Goal: Communication & Community: Ask a question

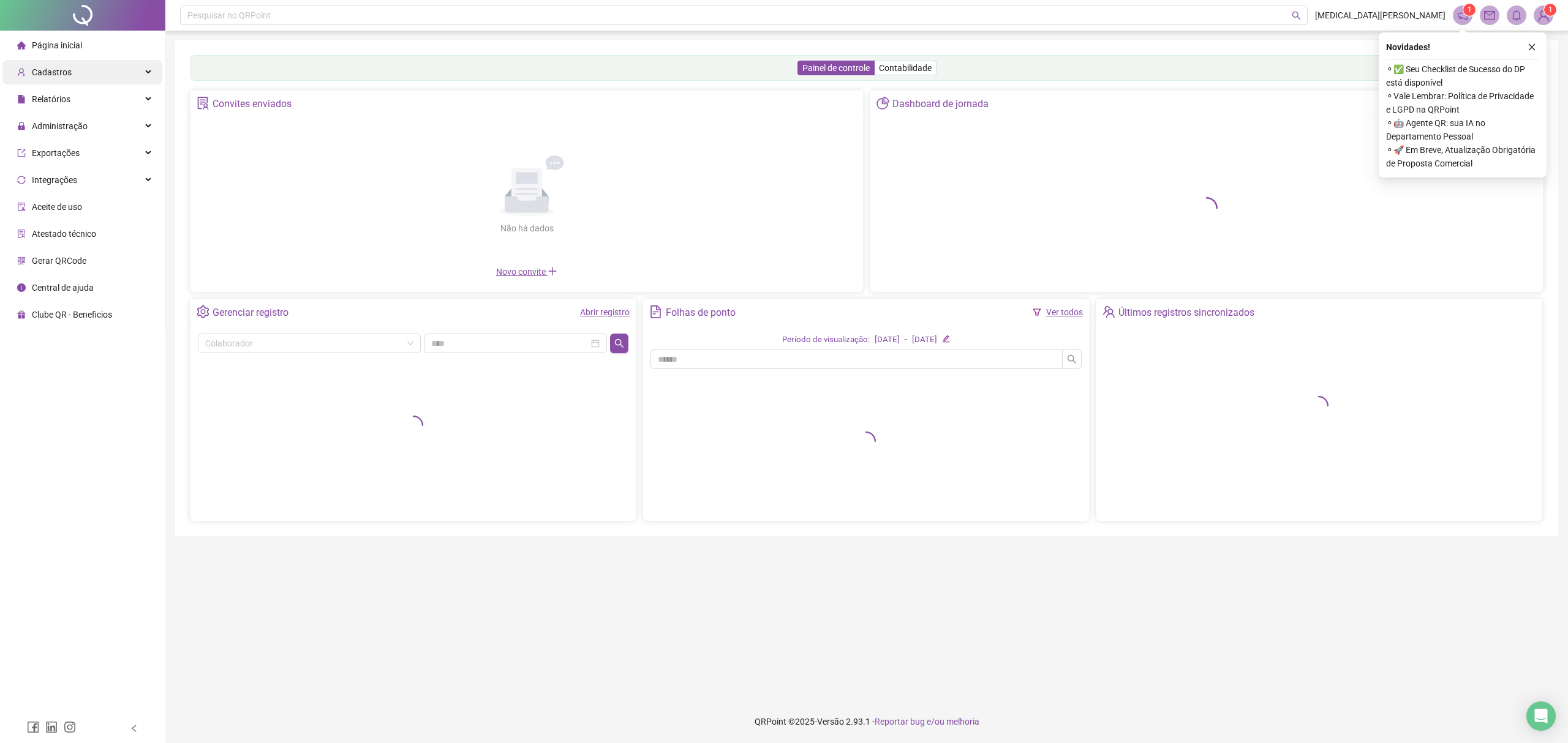
click at [55, 64] on span "Cadastros" at bounding box center [44, 72] width 54 height 25
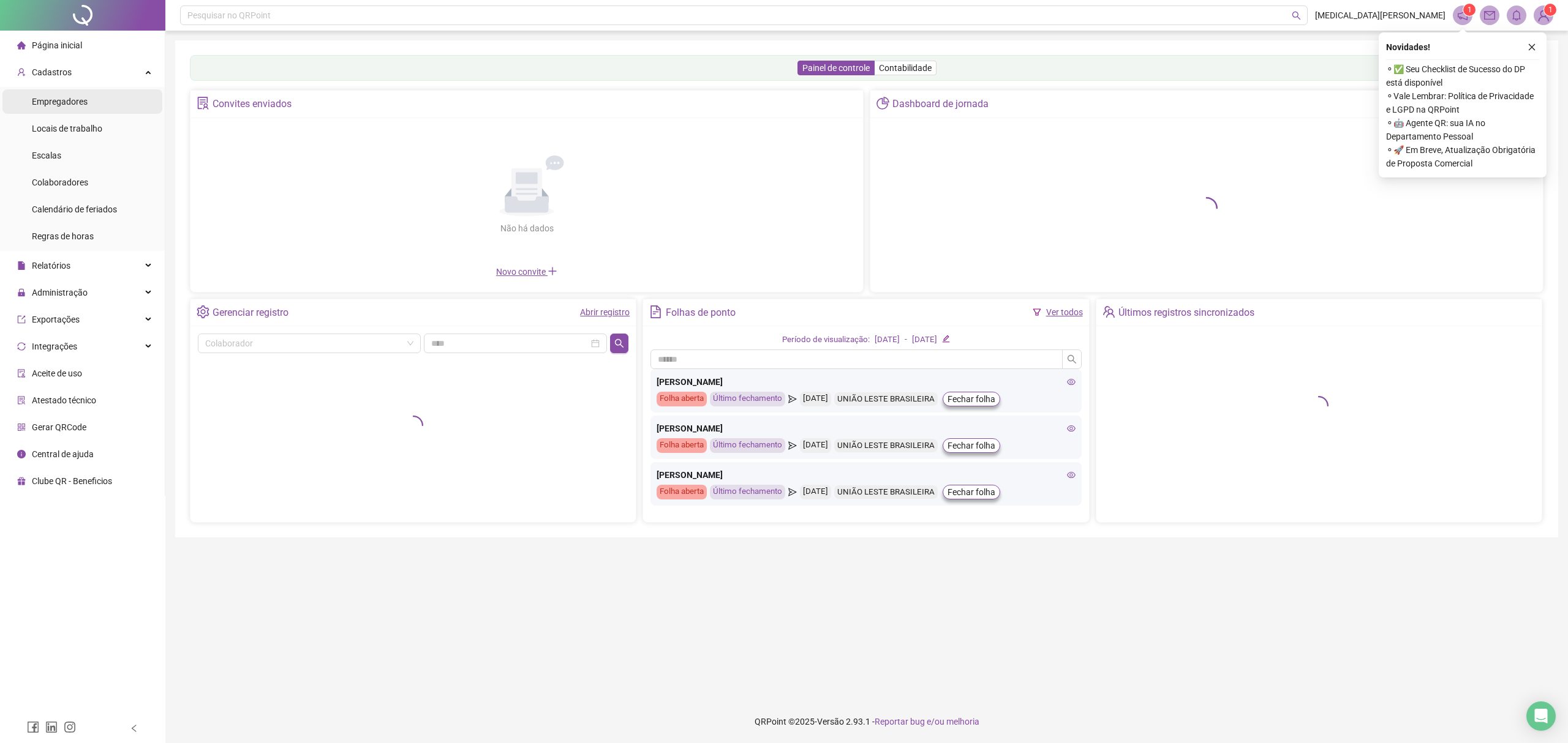
click at [57, 98] on span "Empregadores" at bounding box center [60, 102] width 56 height 10
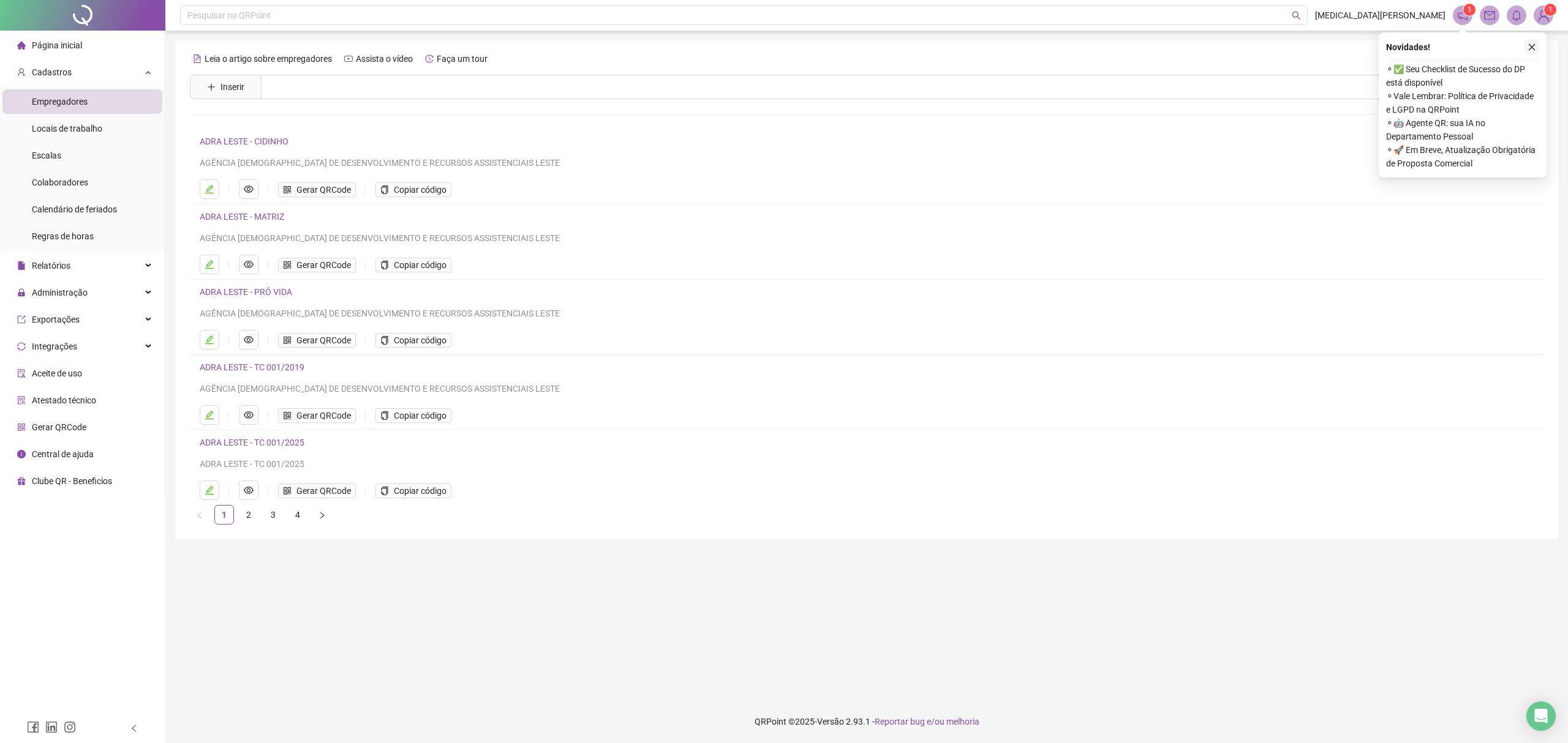
click at [1534, 43] on icon "close" at bounding box center [1532, 47] width 9 height 9
click at [83, 180] on span "Colaboradores" at bounding box center [60, 182] width 56 height 10
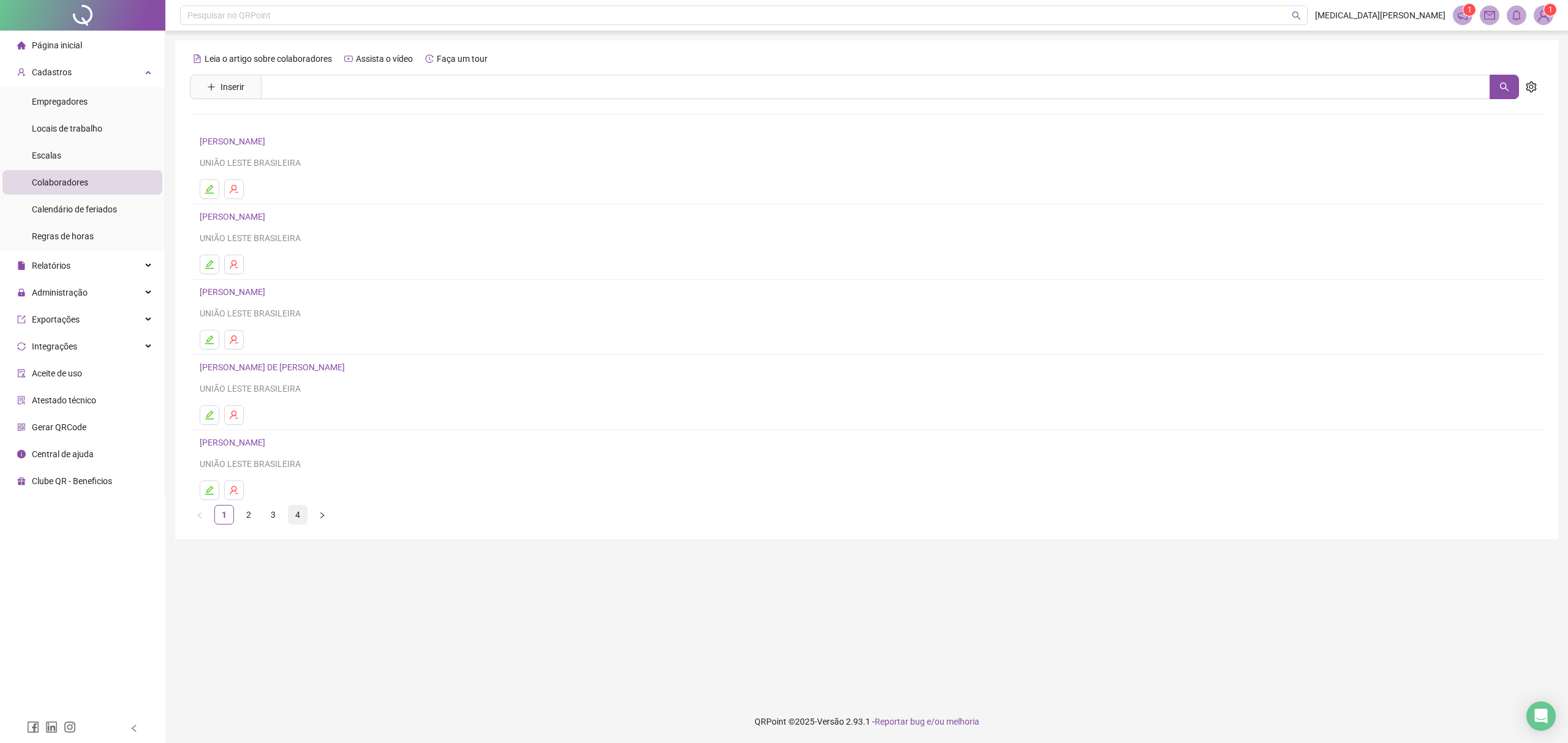
click at [297, 519] on link "4" at bounding box center [297, 514] width 18 height 18
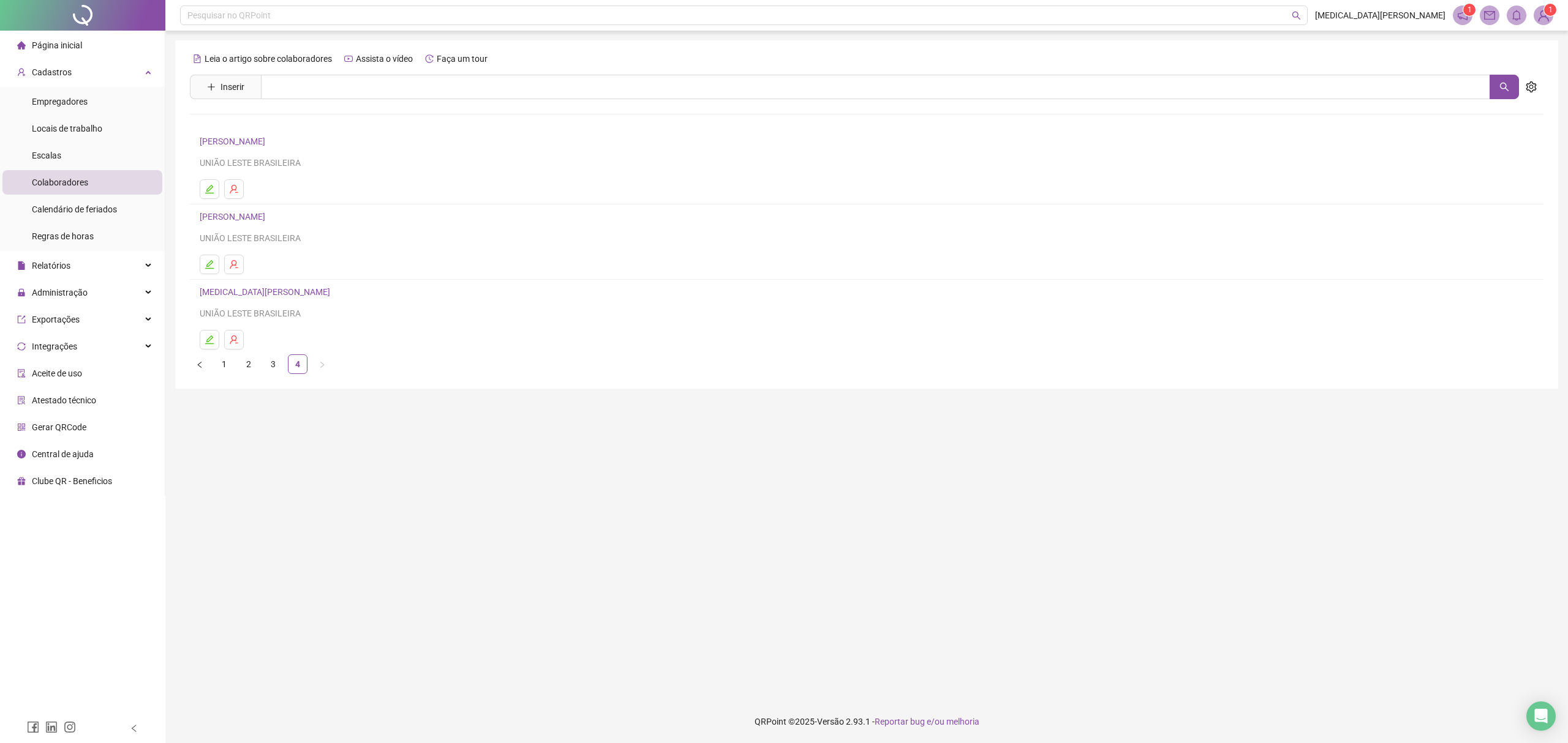
click at [284, 297] on link "[MEDICAL_DATA][PERSON_NAME]" at bounding box center [267, 292] width 134 height 10
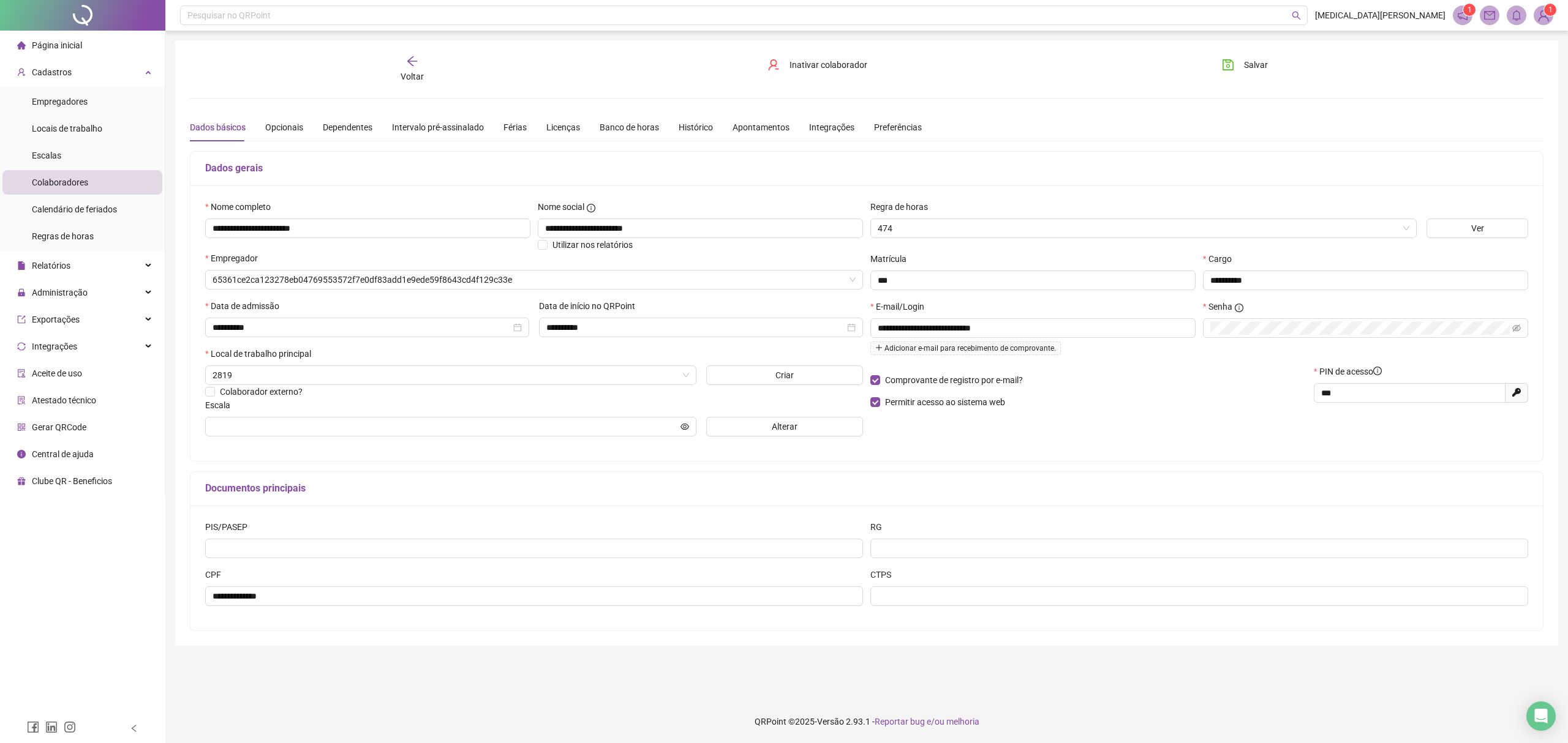
type input "********"
click at [285, 131] on div "Opcionais" at bounding box center [284, 127] width 38 height 13
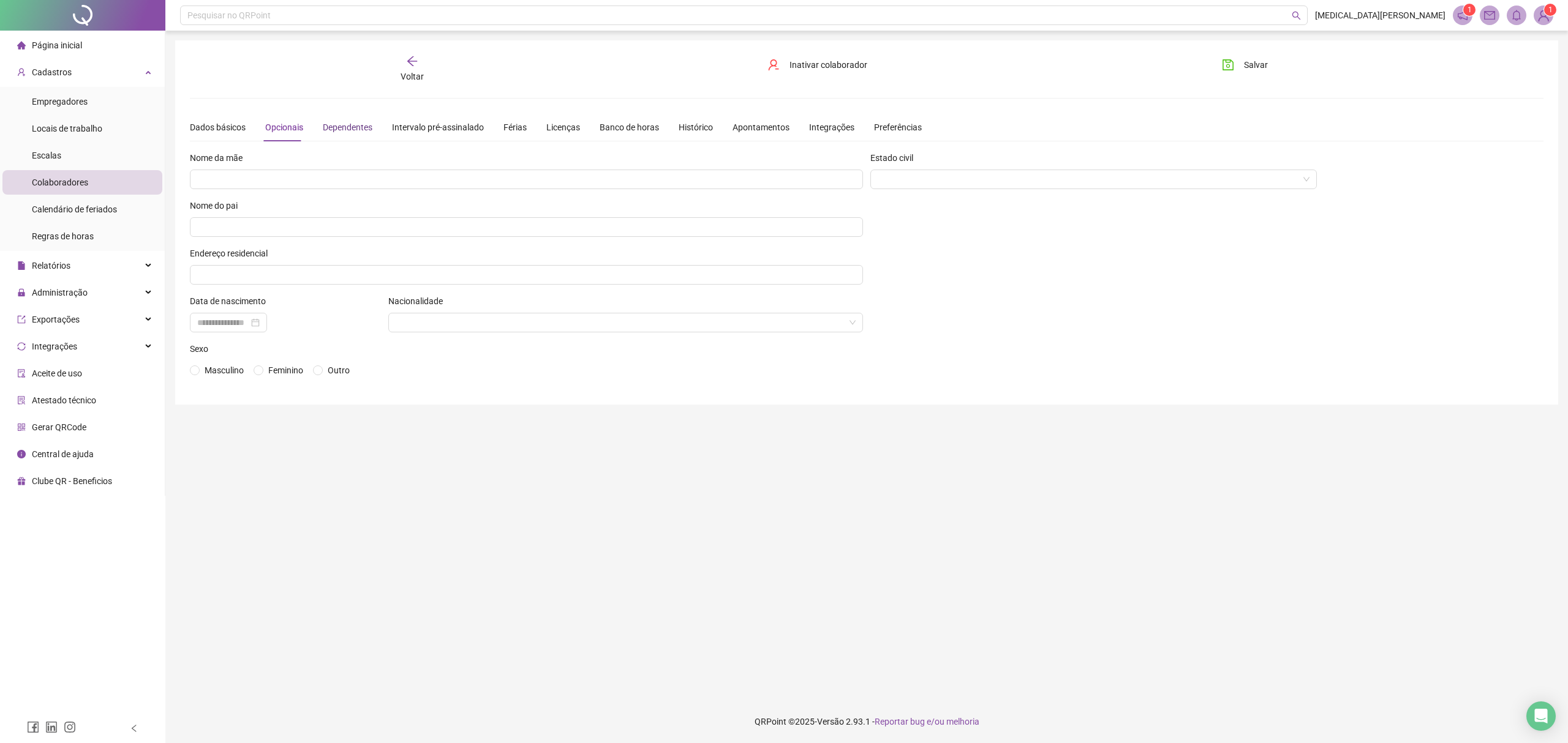
click at [365, 123] on div "Dependentes" at bounding box center [348, 127] width 50 height 13
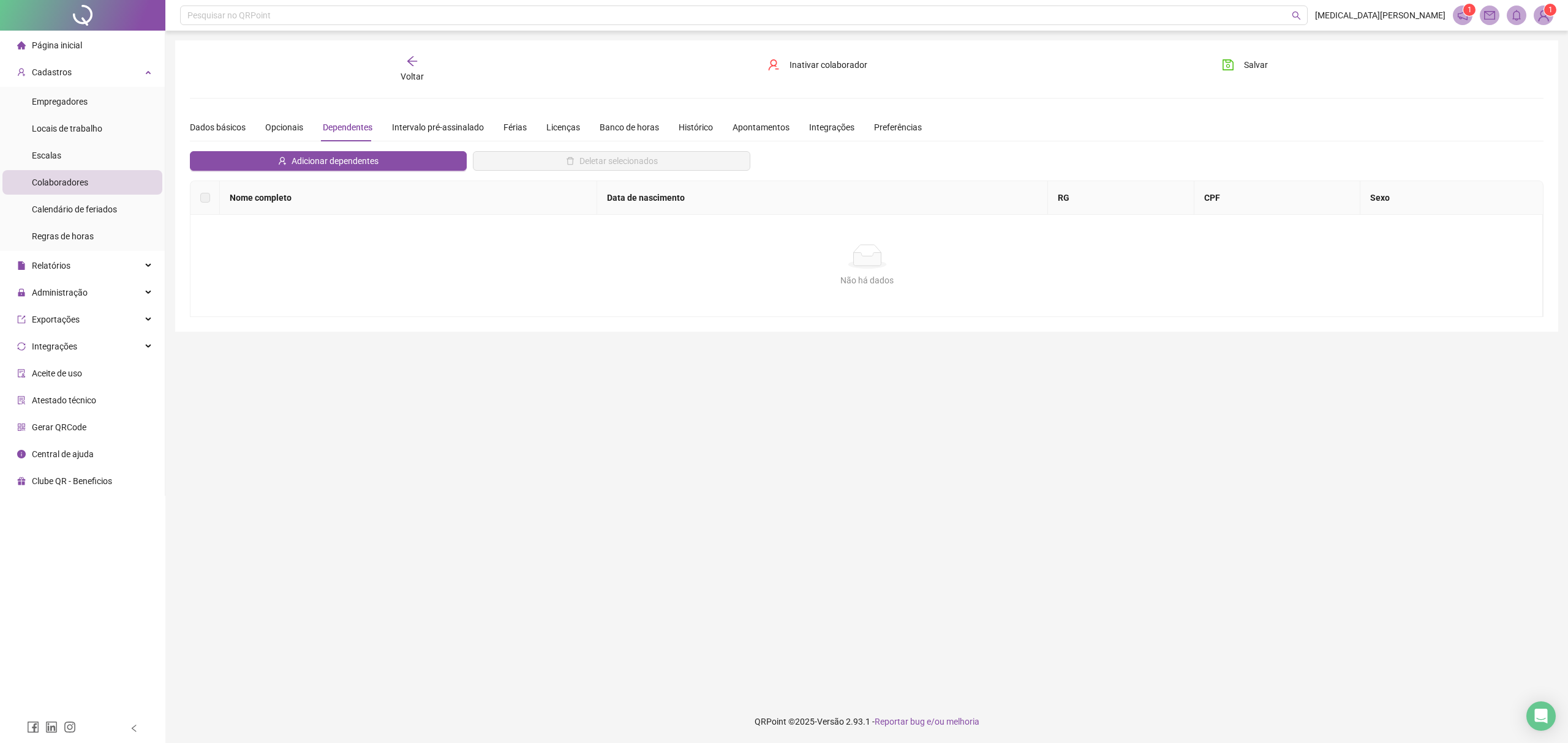
click at [348, 126] on div "Dependentes" at bounding box center [348, 127] width 50 height 13
click at [448, 121] on div "Intervalo pré-assinalado" at bounding box center [437, 127] width 92 height 13
click at [520, 126] on div "Férias" at bounding box center [515, 127] width 23 height 13
click at [547, 129] on div "Licenças" at bounding box center [563, 127] width 33 height 13
click at [640, 123] on div "Banco de horas" at bounding box center [629, 127] width 60 height 13
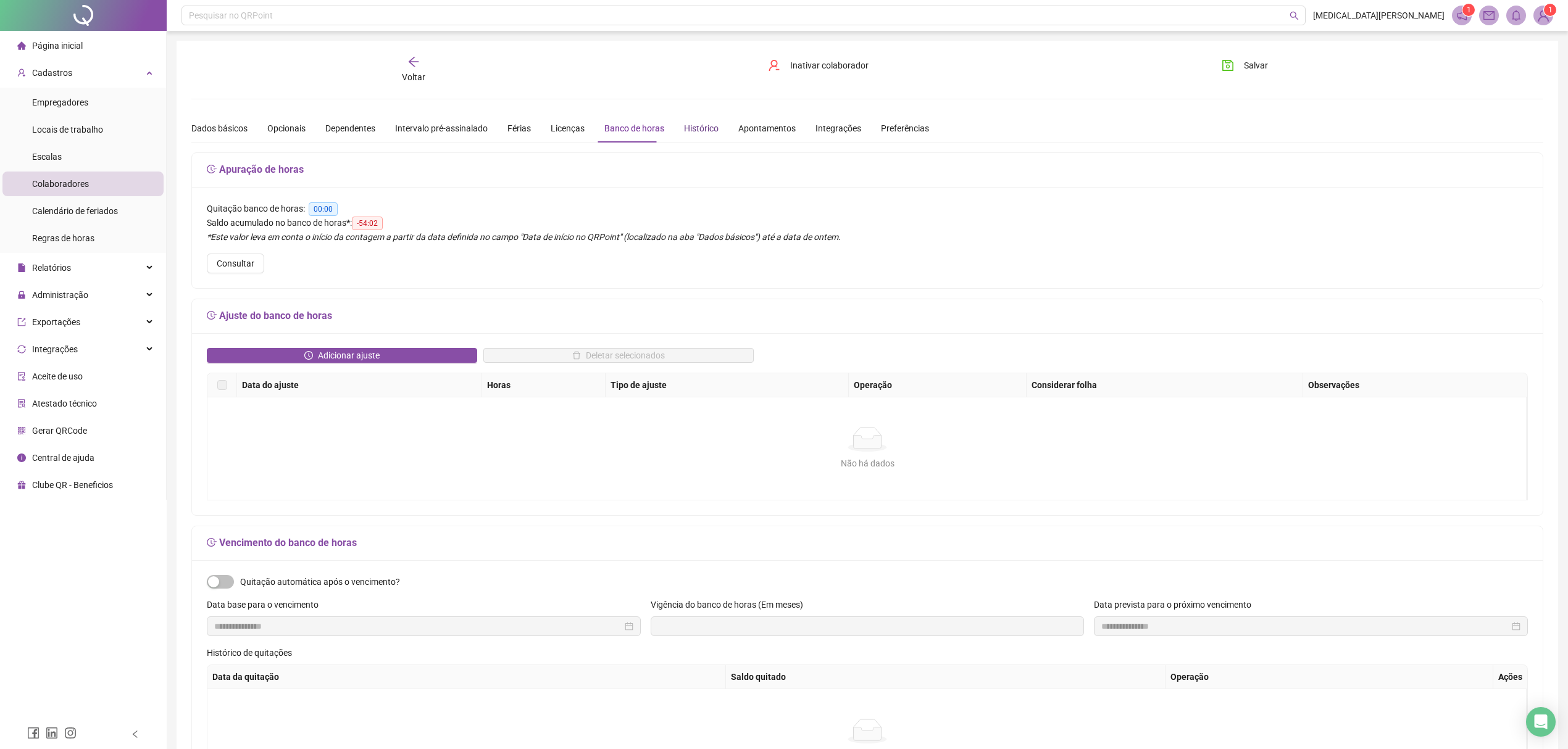
click at [691, 128] on div "Histórico" at bounding box center [701, 128] width 34 height 13
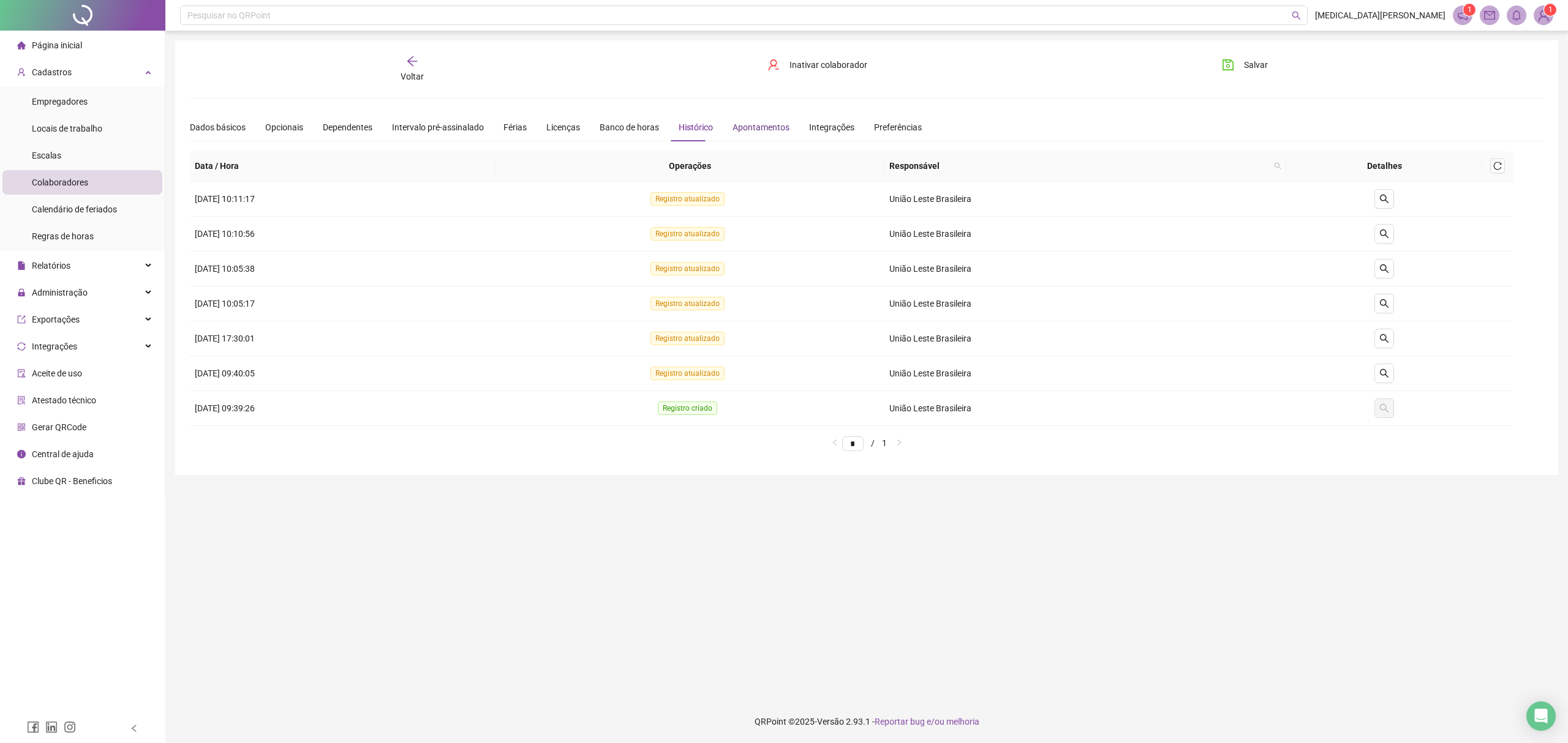
click at [756, 128] on div "Apontamentos" at bounding box center [761, 127] width 57 height 13
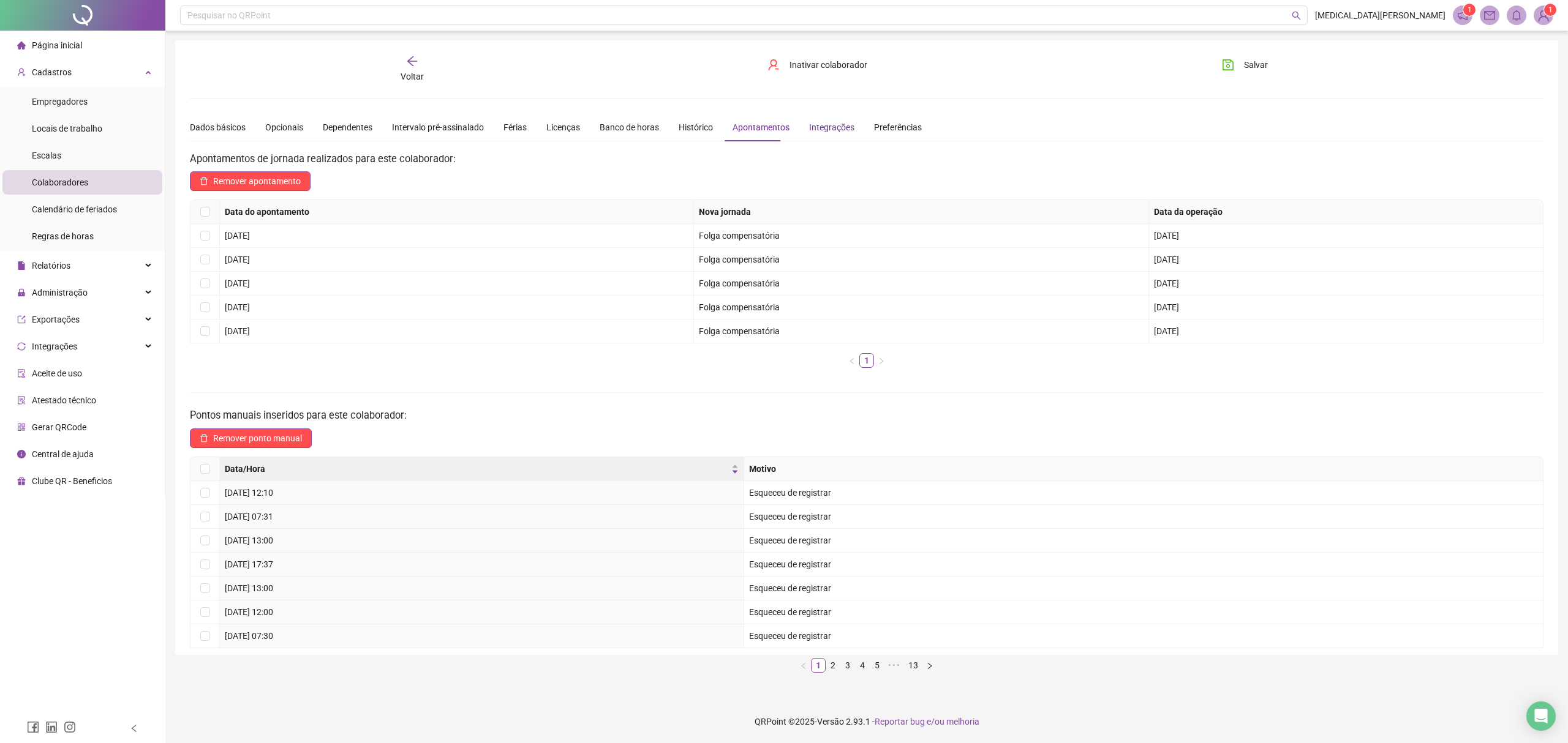
click at [811, 126] on div "Integrações" at bounding box center [832, 127] width 46 height 13
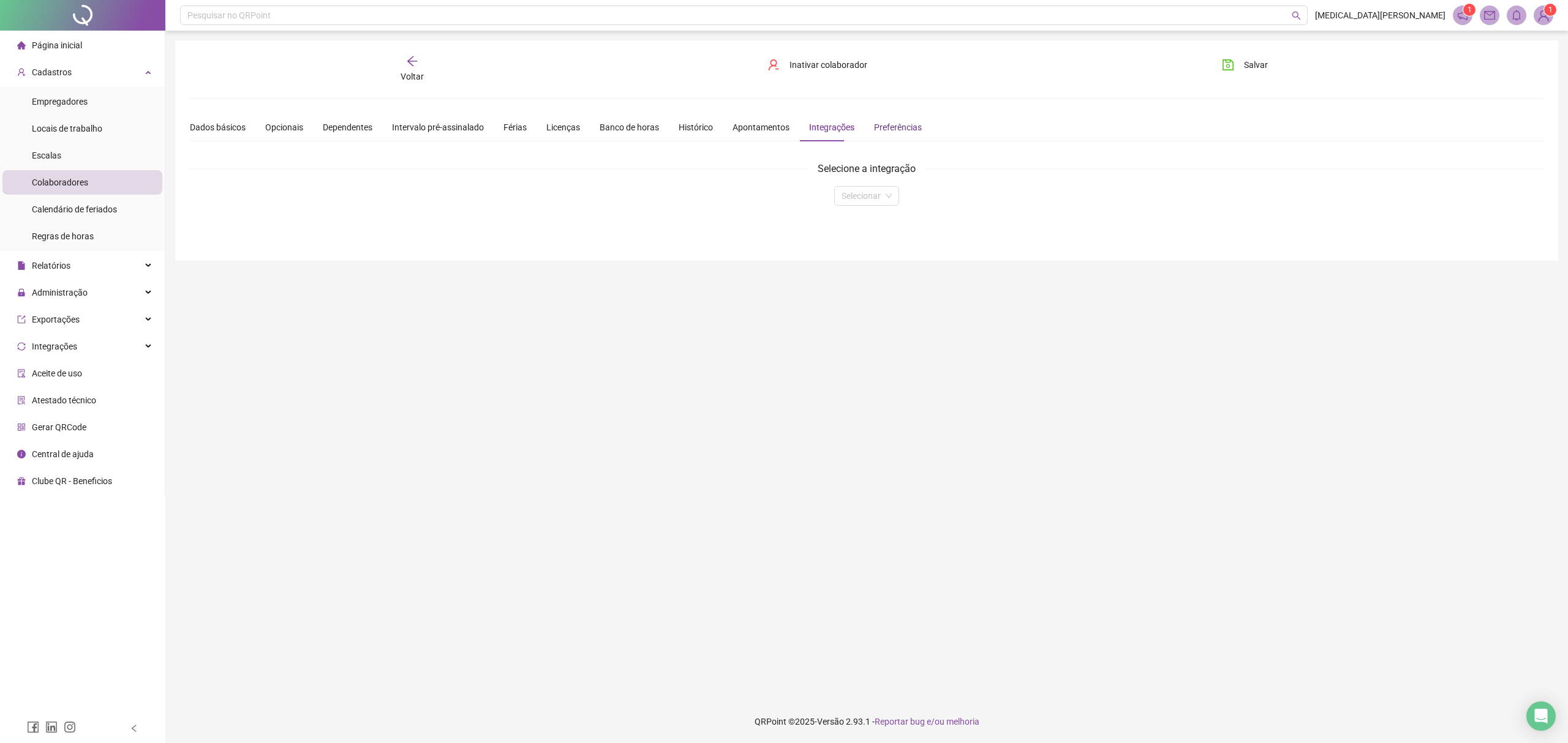
click at [876, 125] on div "Preferências" at bounding box center [898, 127] width 48 height 13
click at [208, 125] on div "Dados básicos" at bounding box center [218, 127] width 56 height 13
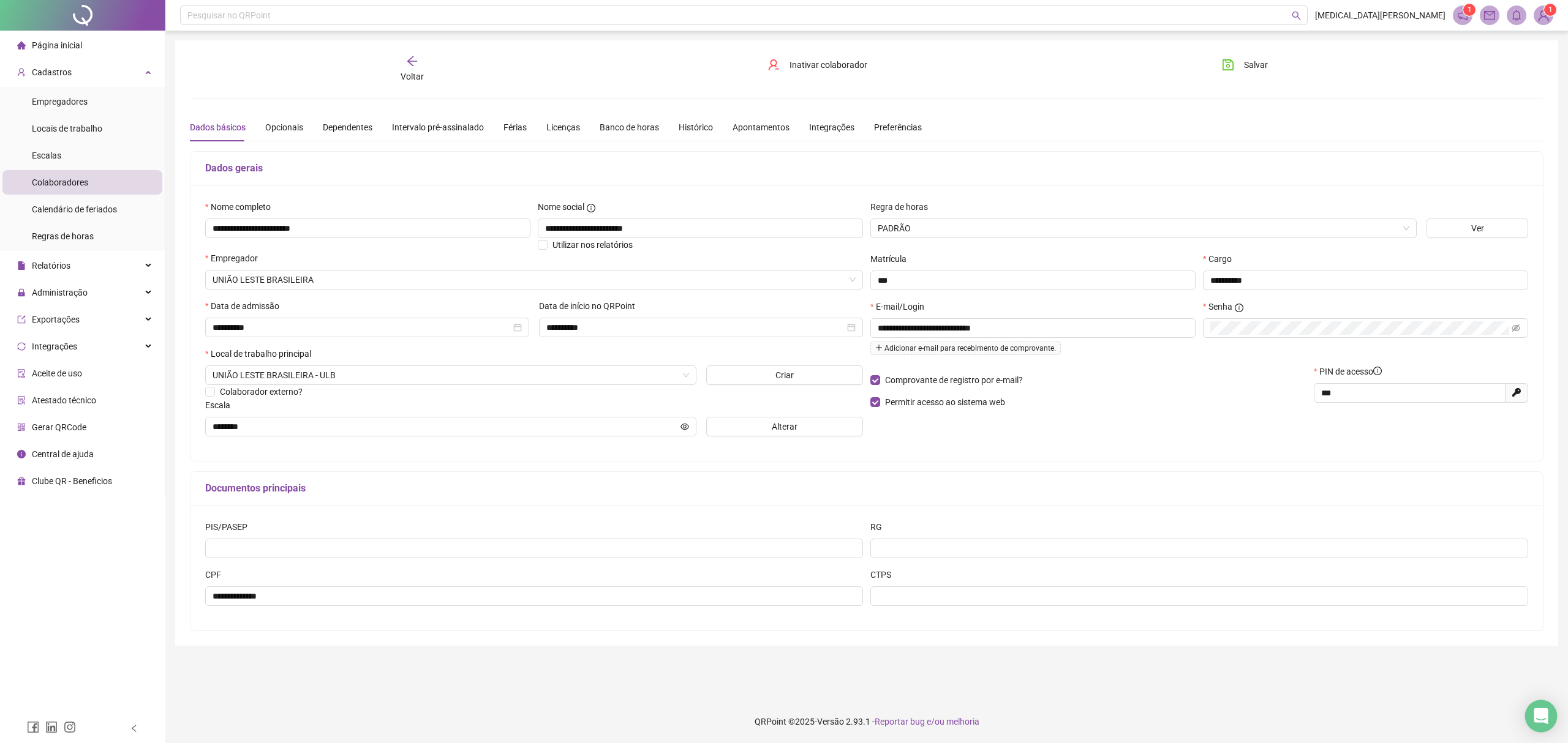
click at [1552, 708] on div "Open Intercom Messenger" at bounding box center [1541, 716] width 32 height 32
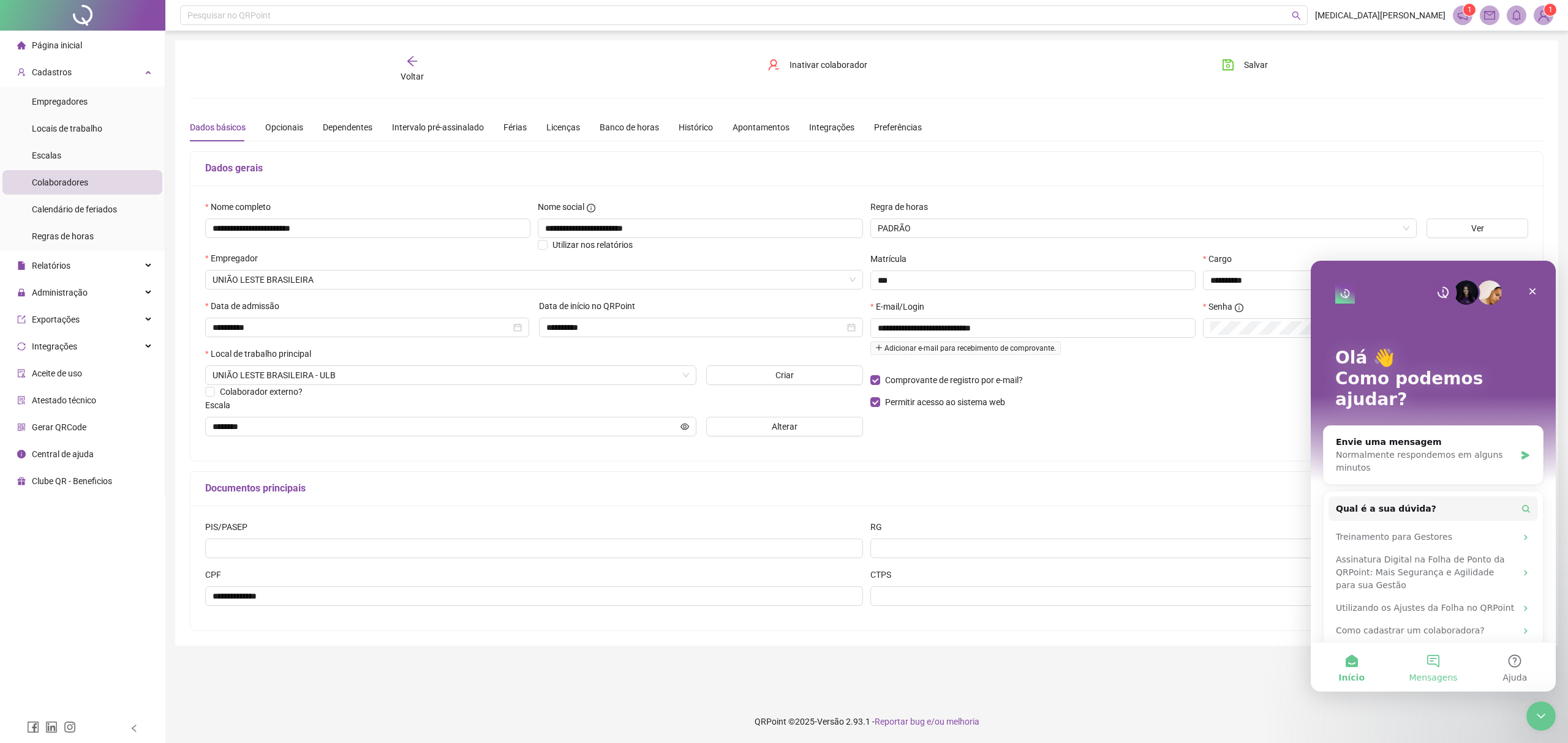
click at [1444, 663] on button "Mensagens" at bounding box center [1433, 667] width 82 height 49
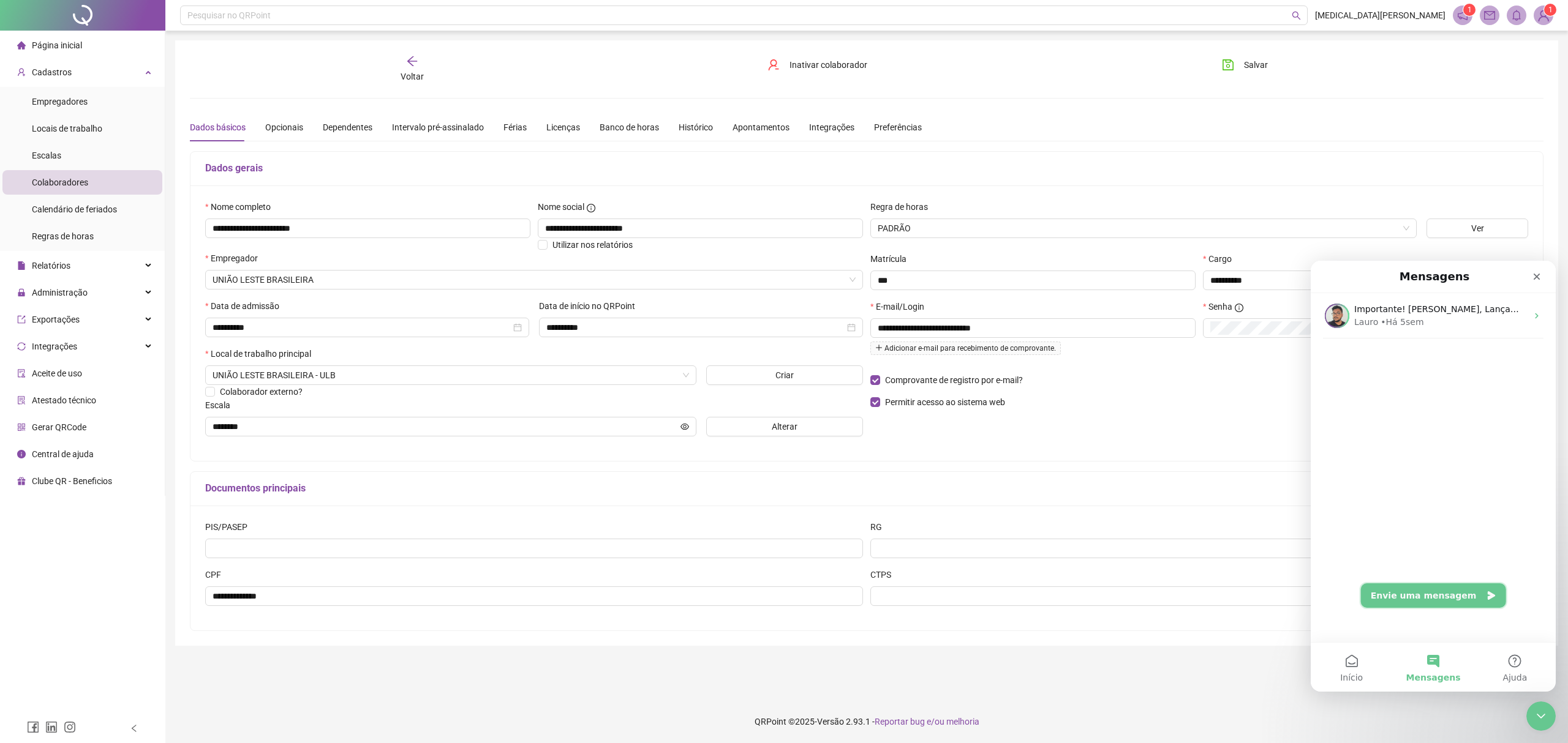
click at [1425, 592] on button "Envie uma mensagem" at bounding box center [1433, 596] width 145 height 25
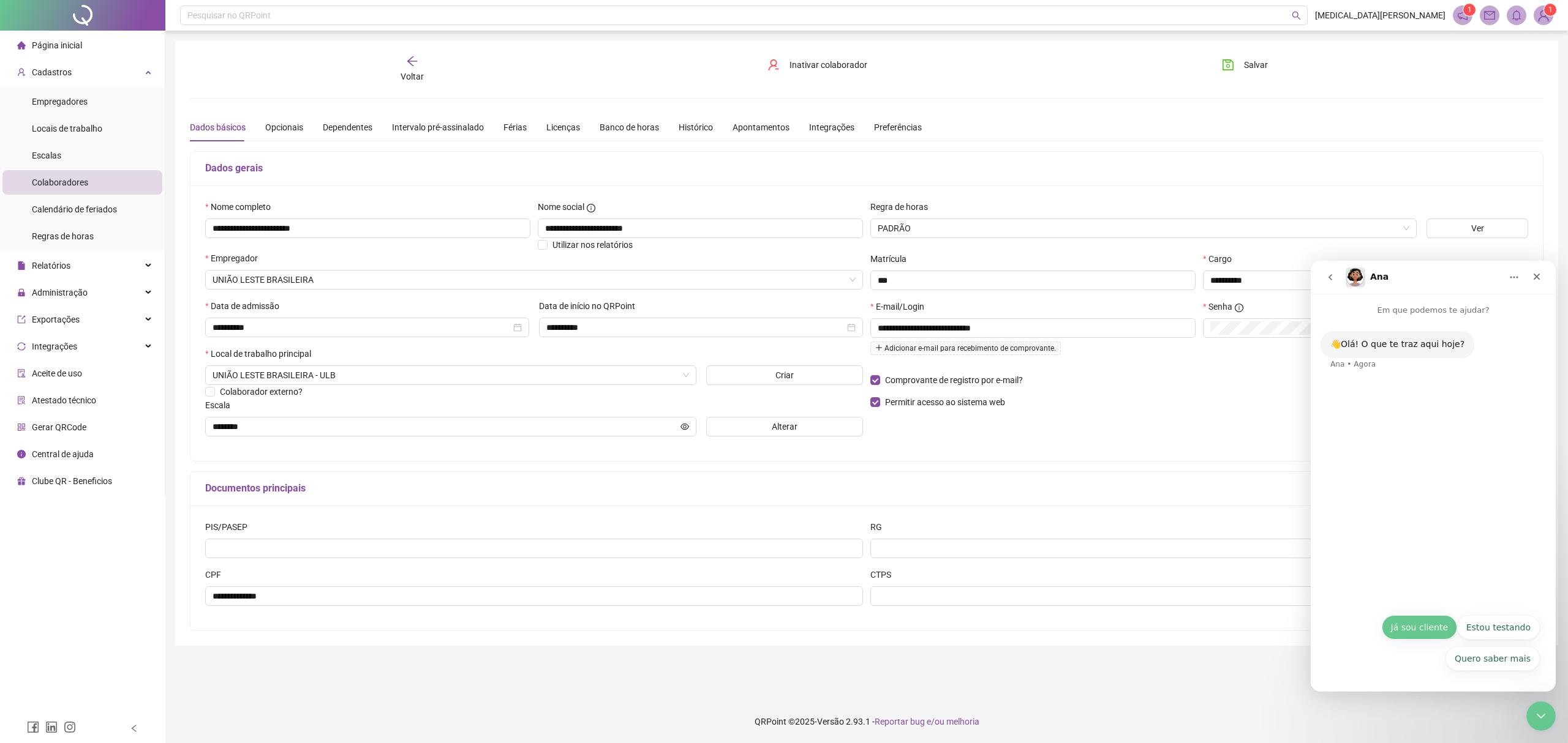
click at [1437, 631] on button "Já sou cliente" at bounding box center [1419, 627] width 75 height 25
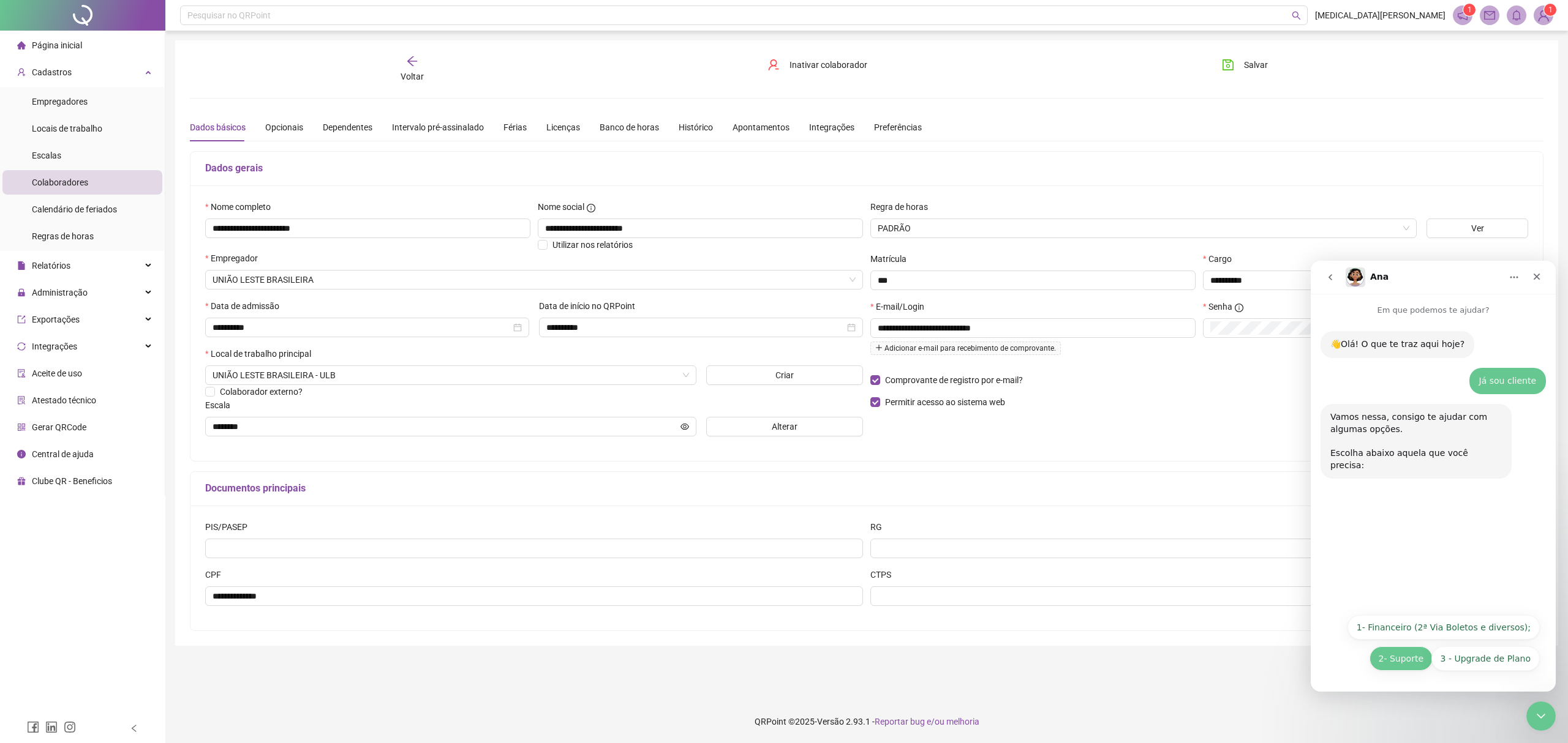
click at [1410, 660] on button "2- Suporte" at bounding box center [1401, 659] width 63 height 25
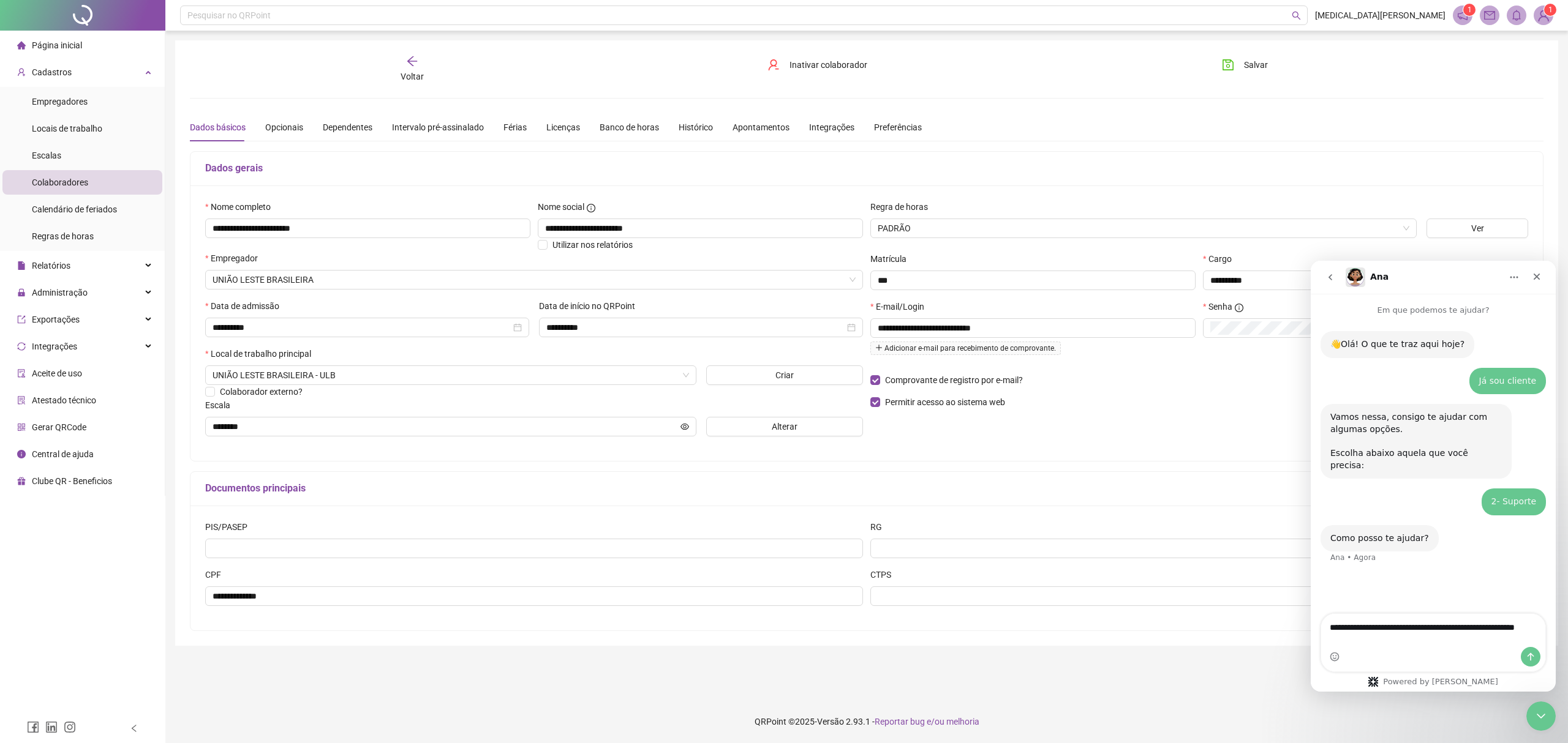
type textarea "**********"
click at [1532, 653] on icon "Enviar uma mensagem" at bounding box center [1530, 657] width 10 height 10
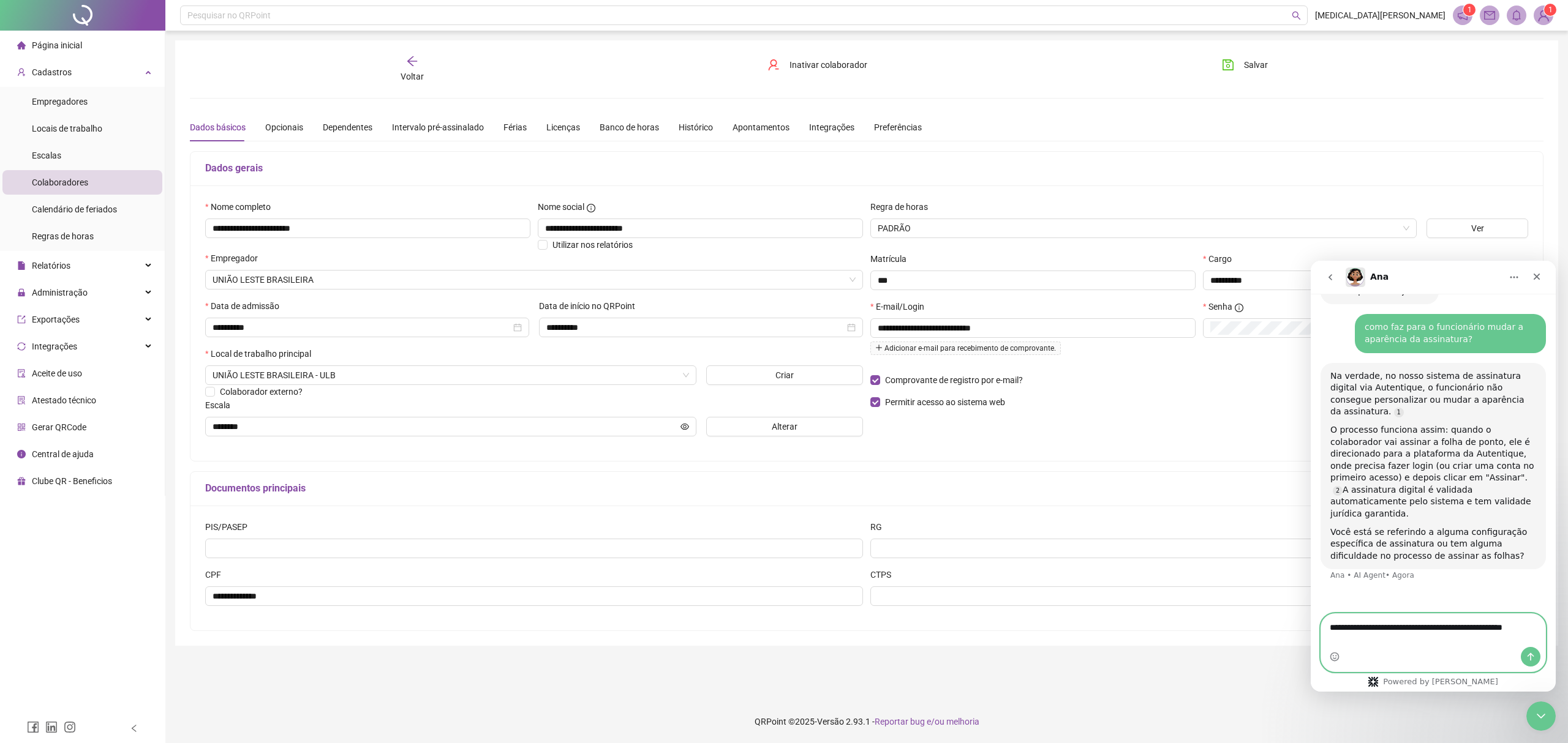
scroll to position [246, 0]
type textarea "**********"
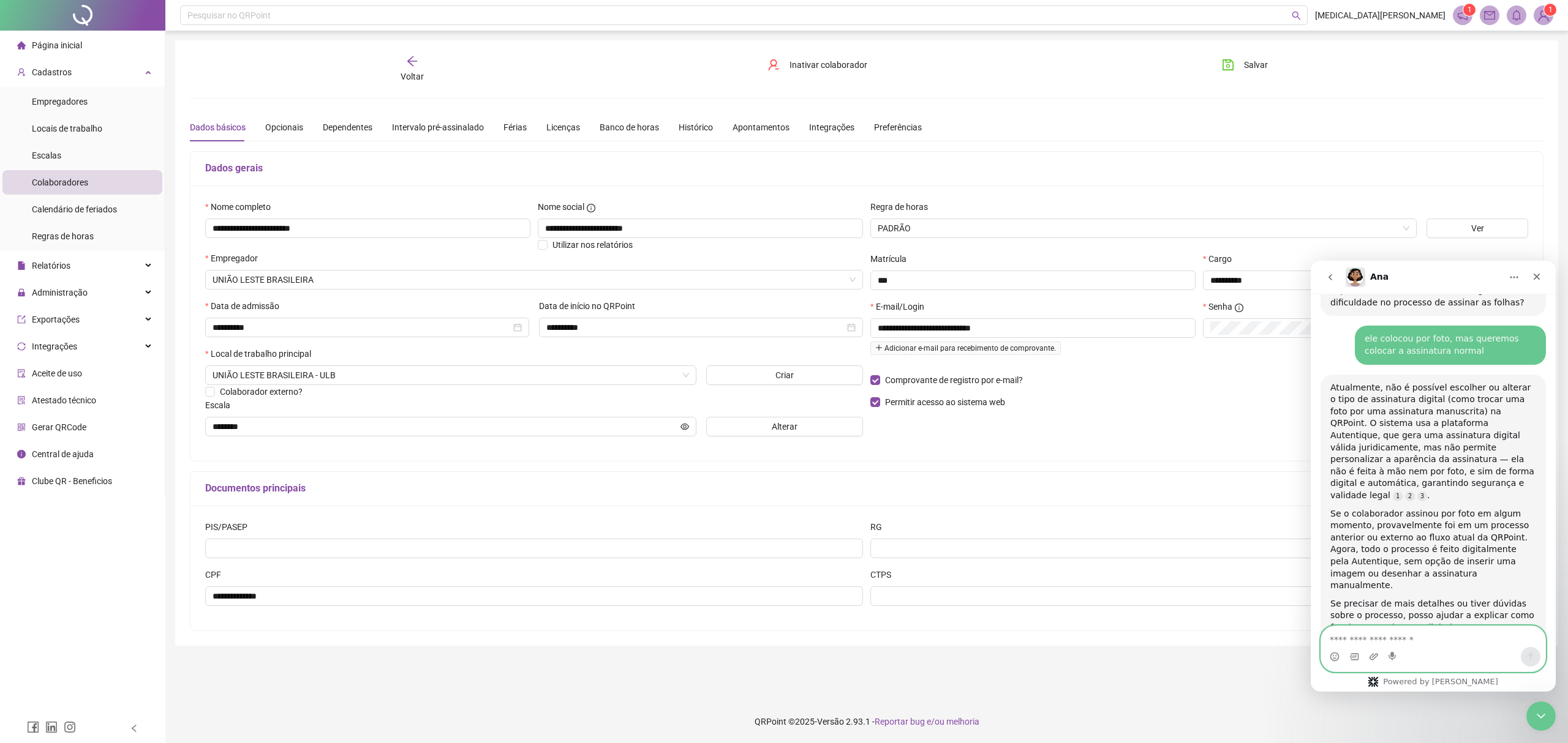
scroll to position [509, 0]
